Goal: Task Accomplishment & Management: Use online tool/utility

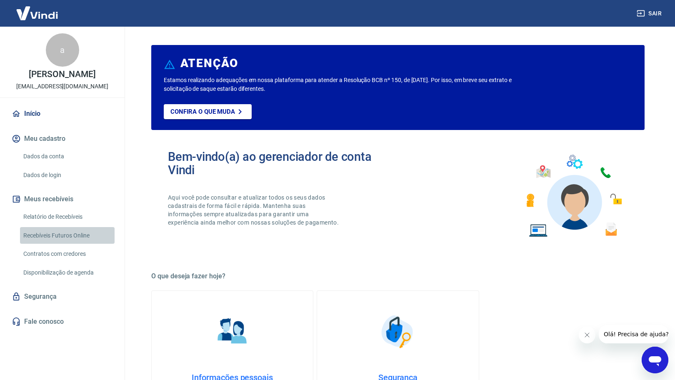
click at [90, 233] on link "Recebíveis Futuros Online" at bounding box center [67, 235] width 95 height 17
